Goal: Check status: Verify the current state of an ongoing process or item

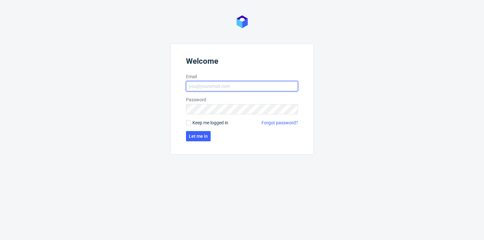
type input "[PERSON_NAME][EMAIL_ADDRESS][PERSON_NAME][DOMAIN_NAME]"
click at [200, 142] on form "Welcome Email [PERSON_NAME][EMAIL_ADDRESS][PERSON_NAME][DOMAIN_NAME] Password K…" at bounding box center [241, 99] width 143 height 111
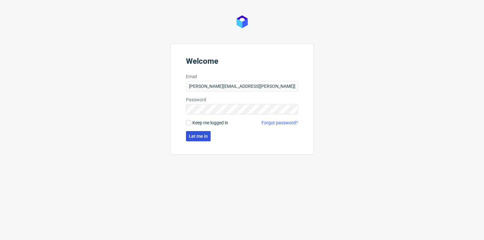
click at [201, 138] on span "Let me in" at bounding box center [198, 136] width 19 height 4
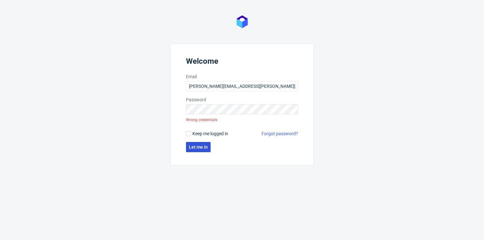
click at [205, 151] on button "Let me in" at bounding box center [198, 147] width 25 height 10
click at [209, 146] on button "Let me in" at bounding box center [198, 147] width 25 height 10
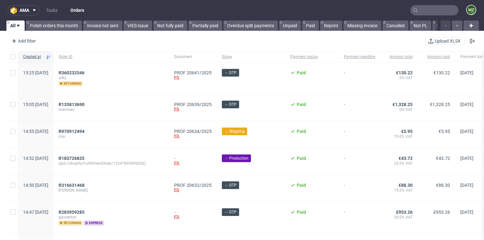
click at [421, 8] on input "text" at bounding box center [435, 10] width 48 height 10
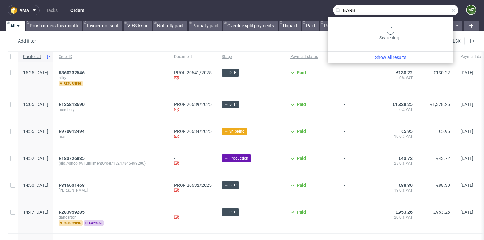
type input "EARB"
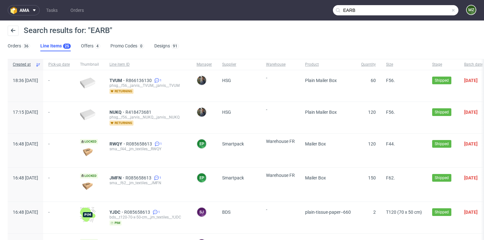
click at [437, 7] on input "EARB" at bounding box center [396, 10] width 126 height 10
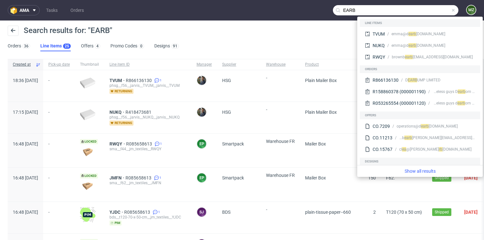
click at [397, 12] on input "EARB" at bounding box center [396, 10] width 126 height 10
click at [427, 170] on link "Show all results" at bounding box center [420, 171] width 120 height 6
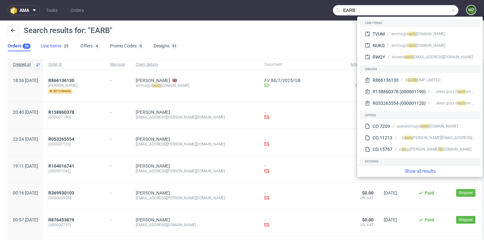
click at [48, 46] on link "Line Items 25" at bounding box center [55, 46] width 29 height 10
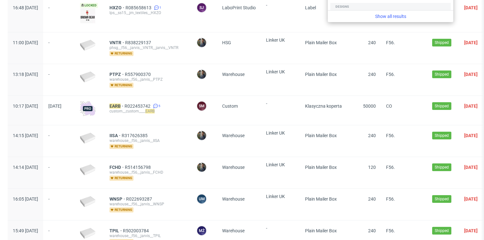
scroll to position [251, 0]
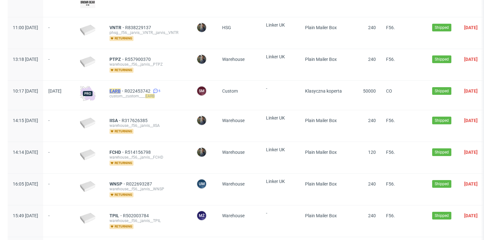
click at [121, 89] on mark "EARB" at bounding box center [115, 90] width 11 height 5
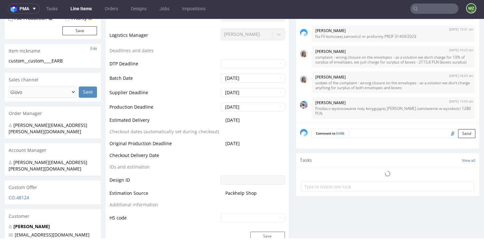
scroll to position [268, 0]
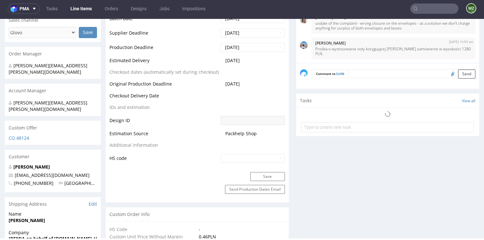
select select "in_progress"
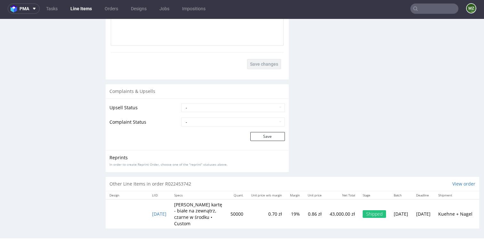
scroll to position [1172, 0]
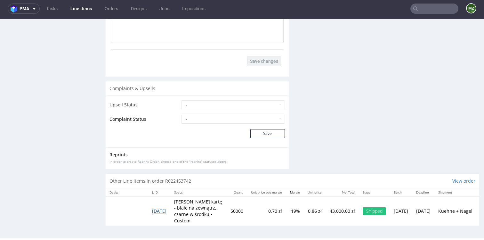
click at [160, 211] on span "[DATE]" at bounding box center [159, 211] width 14 height 6
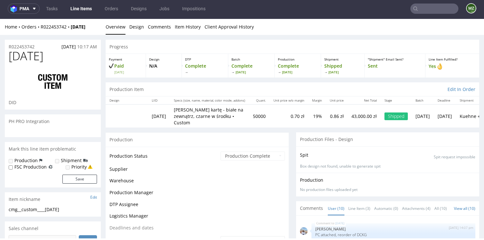
scroll to position [143, 0]
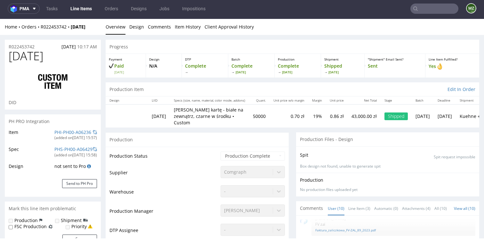
select select "in_progress"
